Goal: Information Seeking & Learning: Check status

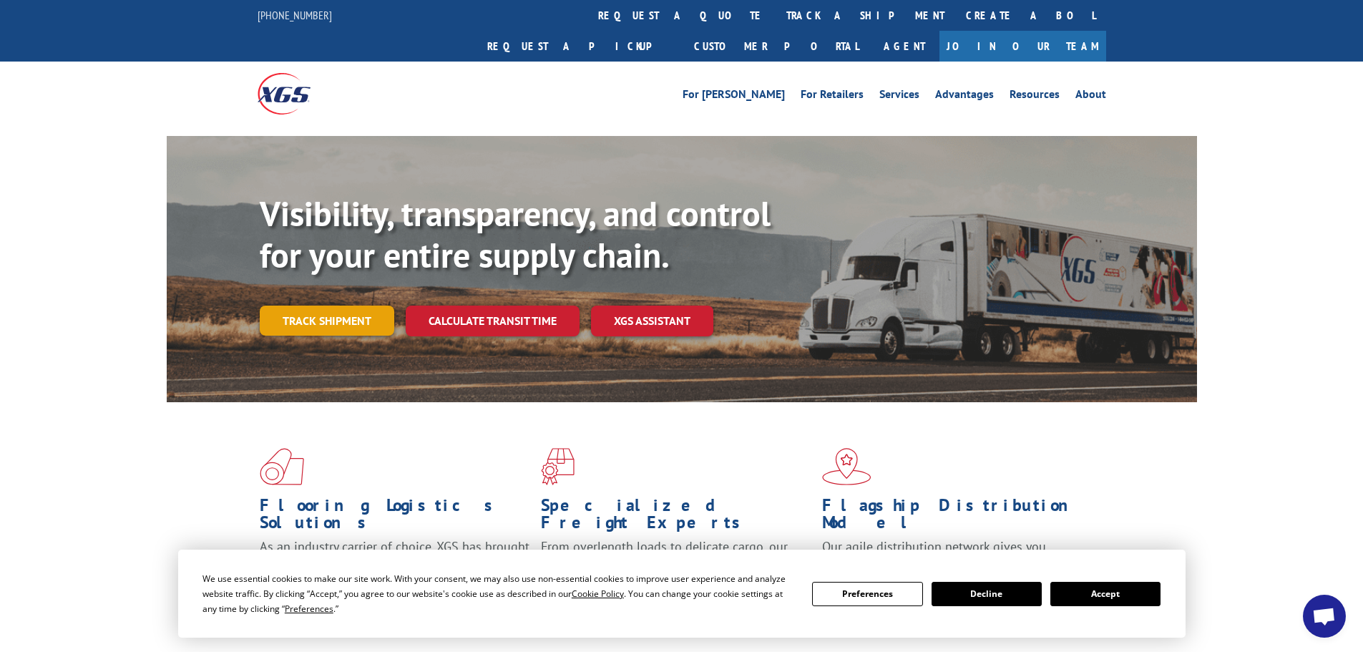
click at [313, 306] on link "Track shipment" at bounding box center [327, 321] width 135 height 30
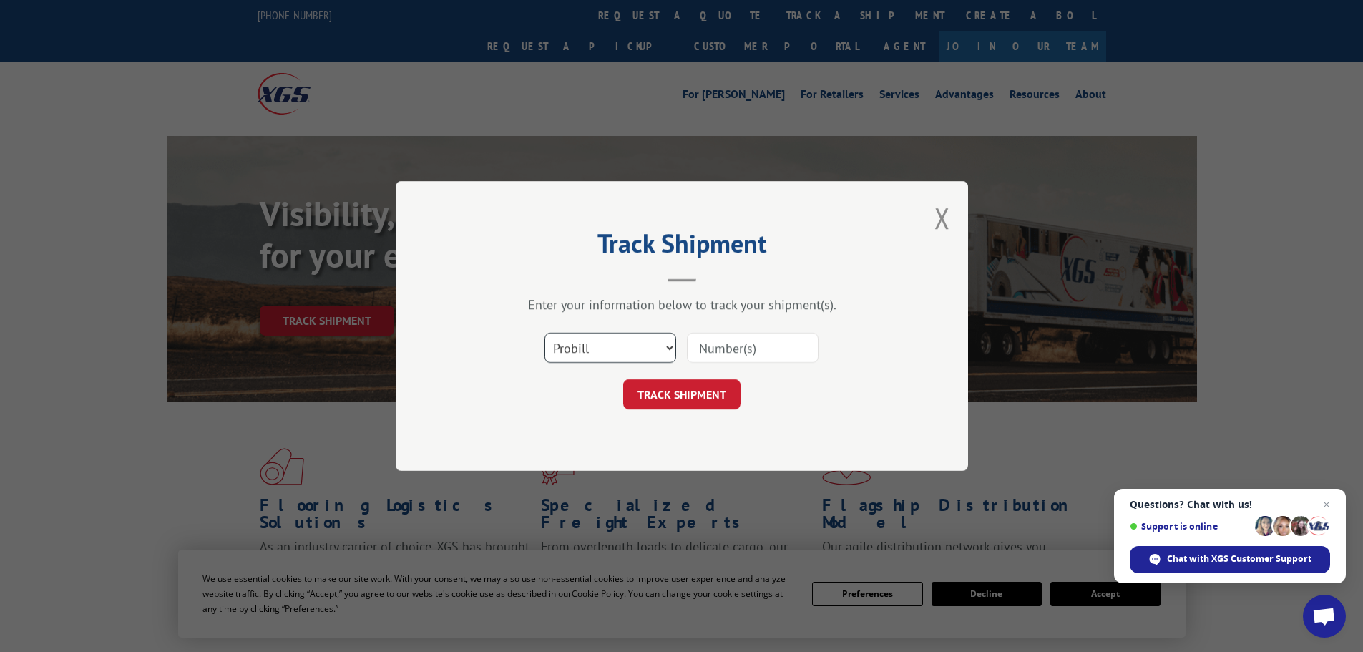
click at [600, 348] on select "Select category... Probill BOL PO" at bounding box center [611, 348] width 132 height 30
select select "po"
click at [545, 333] on select "Select category... Probill BOL PO" at bounding box center [611, 348] width 132 height 30
paste input "29522346"
type input "29522346"
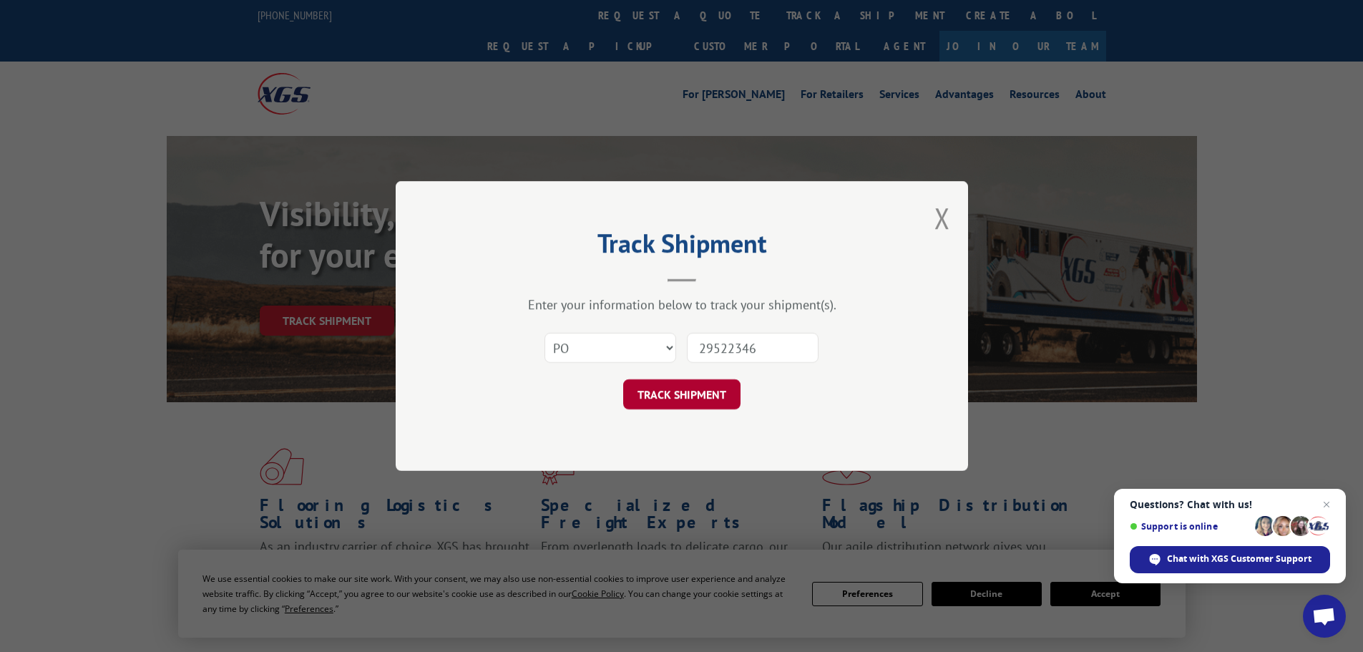
click at [675, 391] on button "TRACK SHIPMENT" at bounding box center [681, 394] width 117 height 30
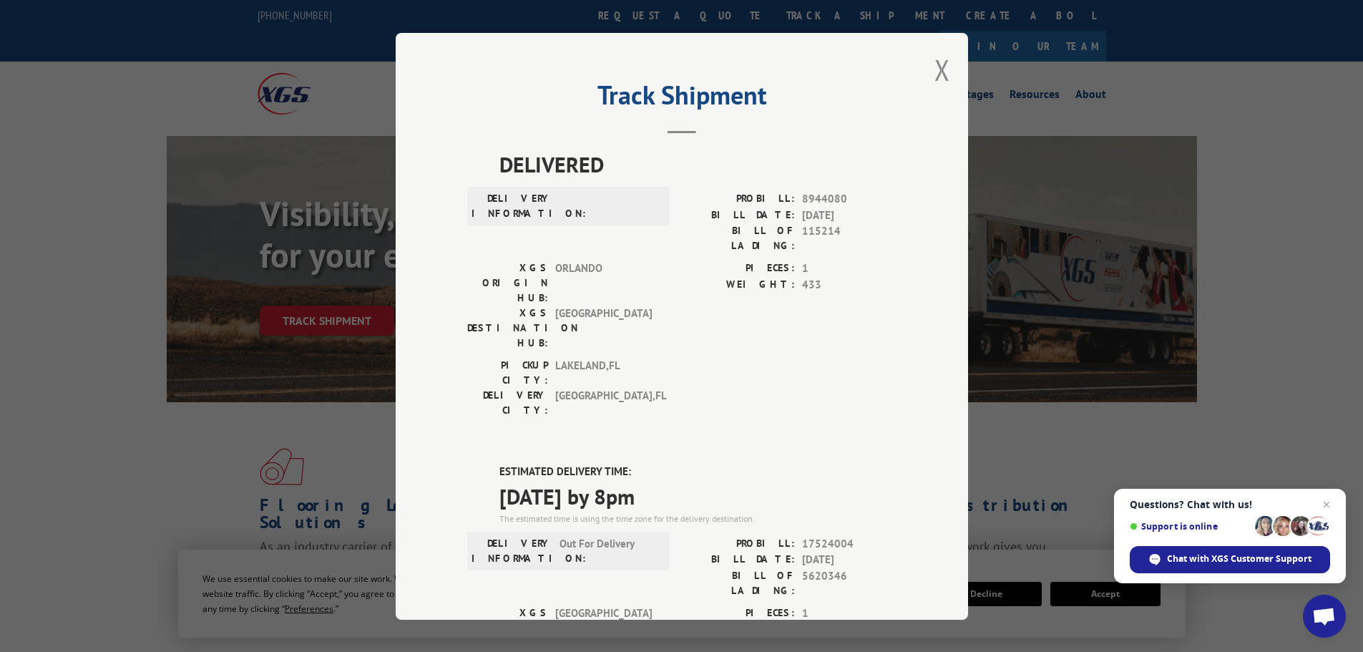
drag, startPoint x: 926, startPoint y: 78, endPoint x: 927, endPoint y: 69, distance: 9.4
click at [927, 69] on div "Track Shipment DELIVERED DELIVERY INFORMATION: PROBILL: 8944080 BILL DATE: [DAT…" at bounding box center [682, 326] width 572 height 587
click at [936, 70] on button "Close modal" at bounding box center [943, 70] width 16 height 38
